Goal: Book appointment/travel/reservation

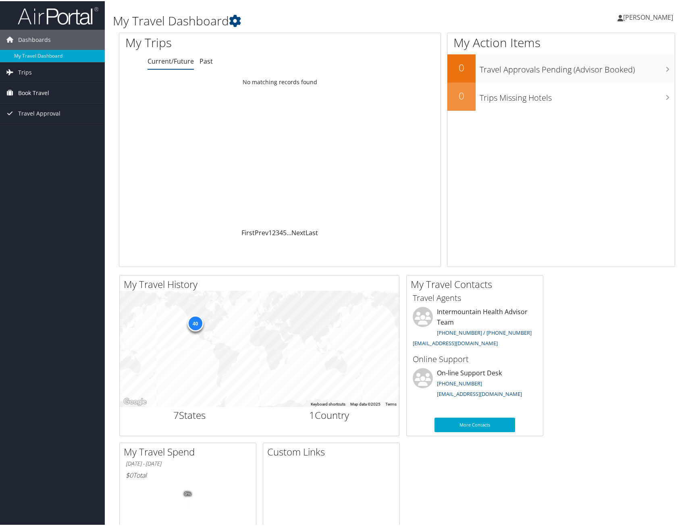
click at [29, 94] on span "Book Travel" at bounding box center [33, 92] width 31 height 20
click at [72, 134] on link "Book/Manage Online Trips" at bounding box center [52, 132] width 105 height 12
